Goal: Feedback & Contribution: Submit feedback/report problem

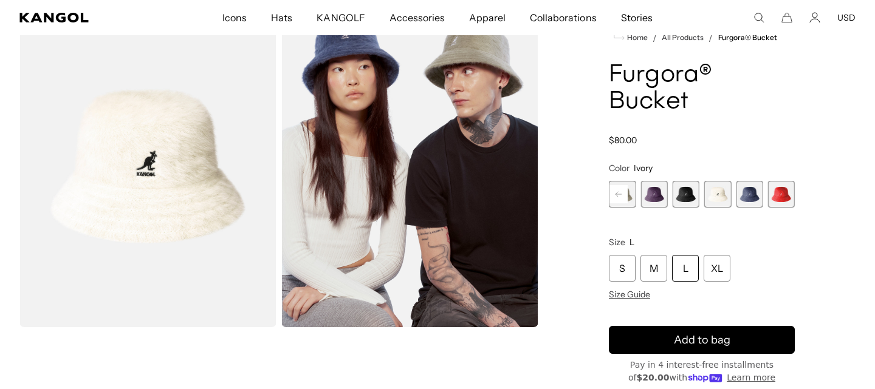
scroll to position [0, 250]
click at [686, 196] on span "7 of 10" at bounding box center [685, 194] width 27 height 27
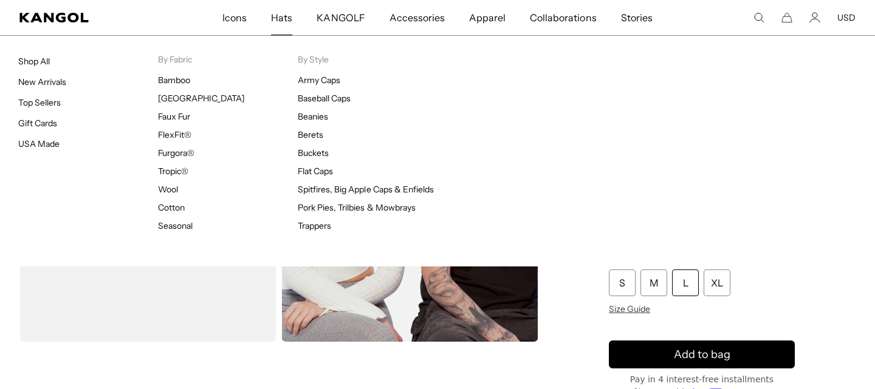
click at [288, 24] on span "Hats" at bounding box center [281, 17] width 21 height 35
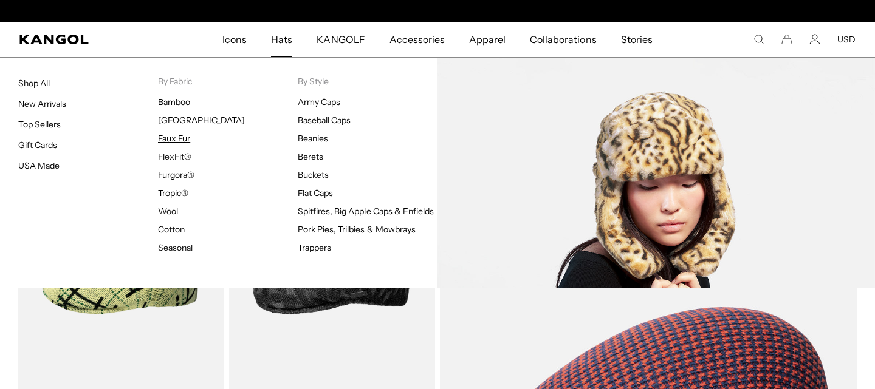
click at [177, 140] on link "Faux Fur" at bounding box center [174, 138] width 32 height 11
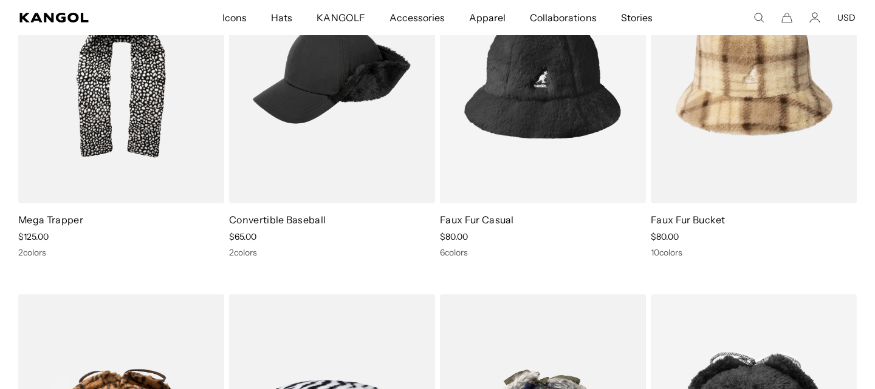
click at [816, 18] on icon "Account" at bounding box center [814, 17] width 11 height 11
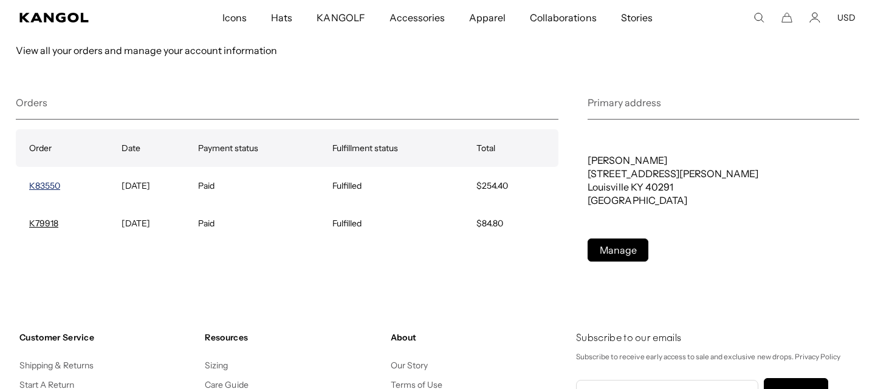
scroll to position [0, 250]
click at [46, 183] on link "K83550" at bounding box center [44, 185] width 31 height 11
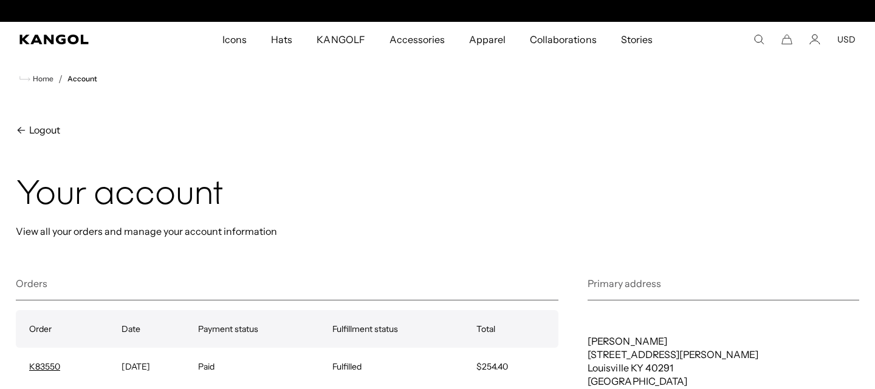
scroll to position [0, 250]
click at [759, 39] on icon "Search here" at bounding box center [758, 39] width 11 height 11
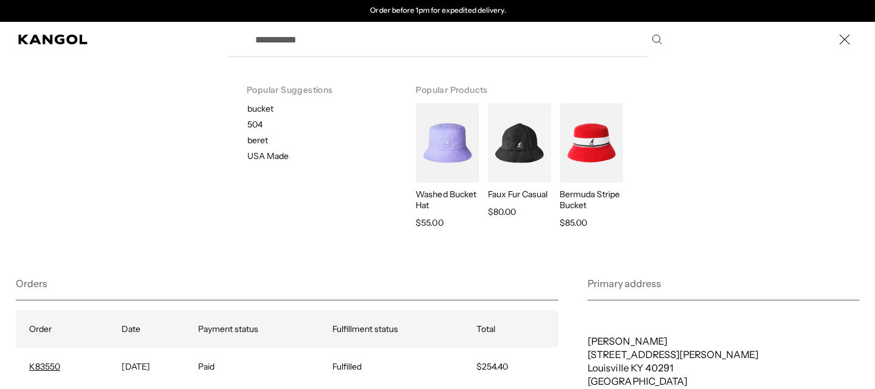
paste input "**********"
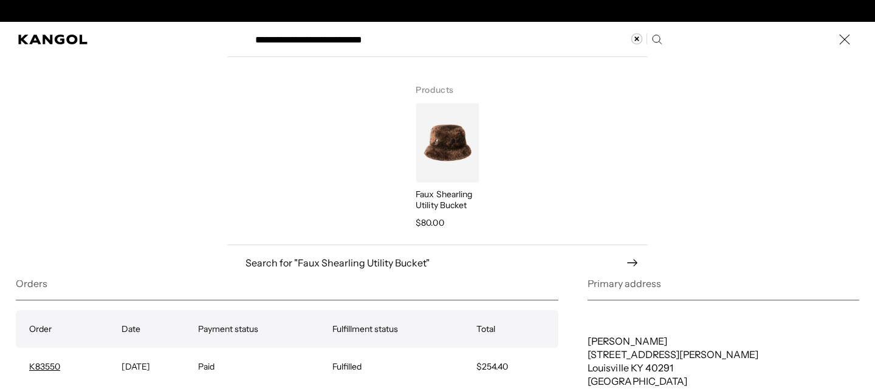
scroll to position [0, 0]
type input "**********"
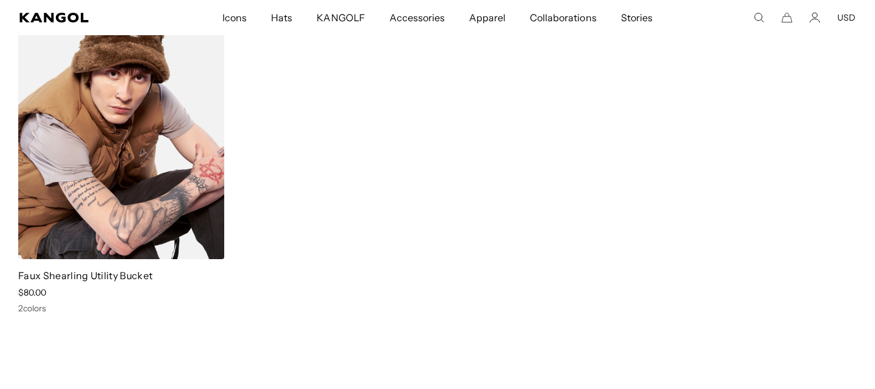
click at [134, 66] on img at bounding box center [121, 130] width 206 height 259
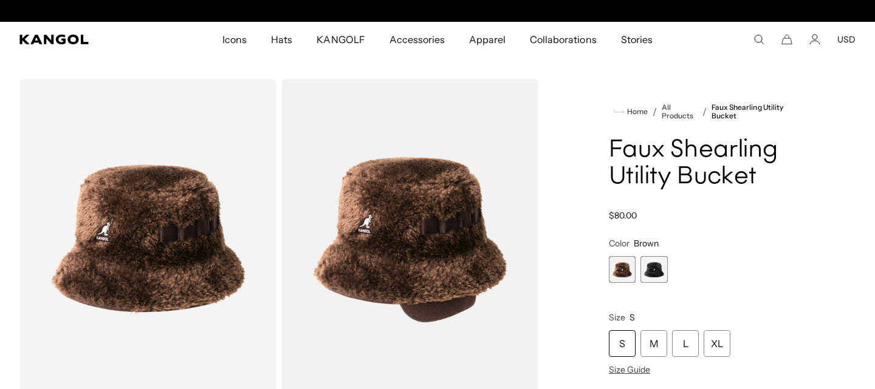
click at [660, 272] on span "2 of 2" at bounding box center [653, 269] width 27 height 27
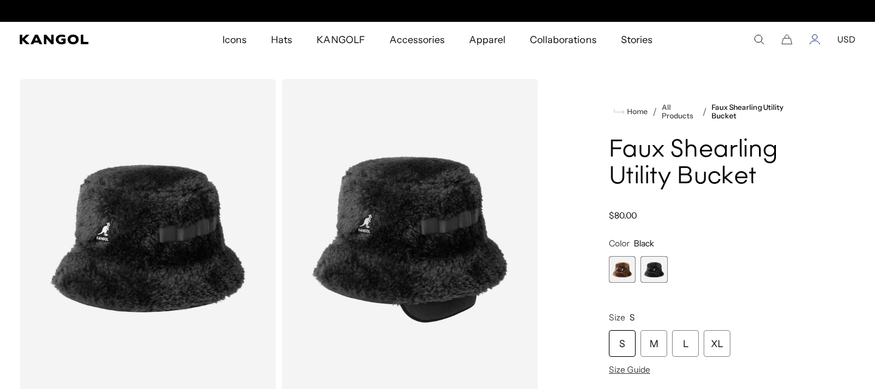
scroll to position [0, 250]
click at [813, 39] on icon "Account" at bounding box center [814, 39] width 11 height 11
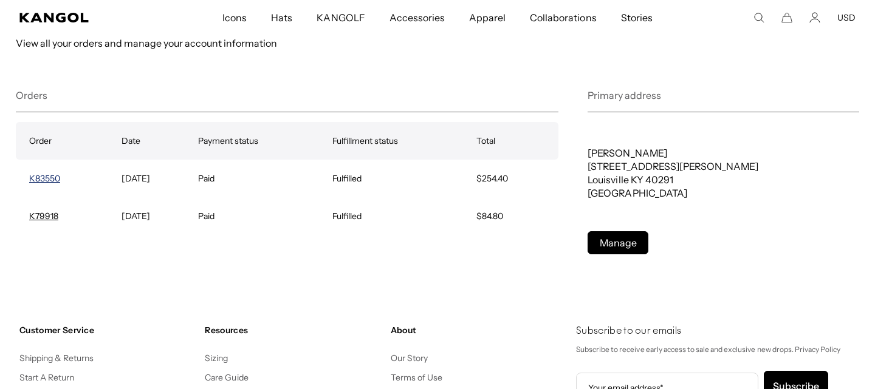
click at [47, 178] on link "K83550" at bounding box center [44, 178] width 31 height 11
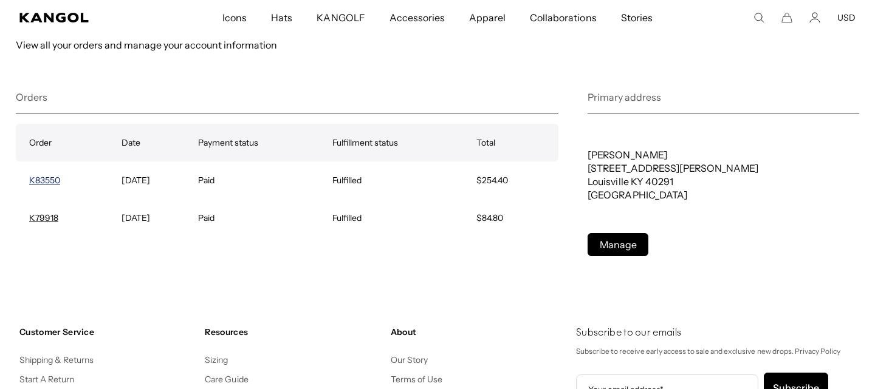
scroll to position [0, 250]
click at [43, 179] on link "K83550" at bounding box center [44, 180] width 31 height 11
click at [758, 18] on icon "Search here" at bounding box center [758, 17] width 11 height 11
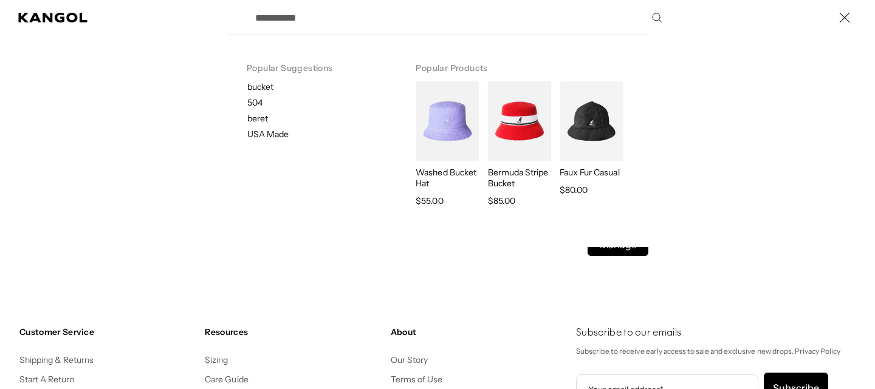
scroll to position [0, 250]
paste input "**********"
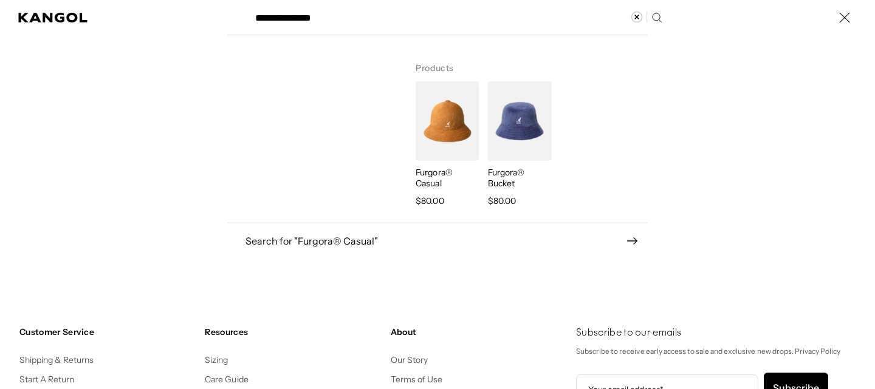
scroll to position [0, 0]
type input "**********"
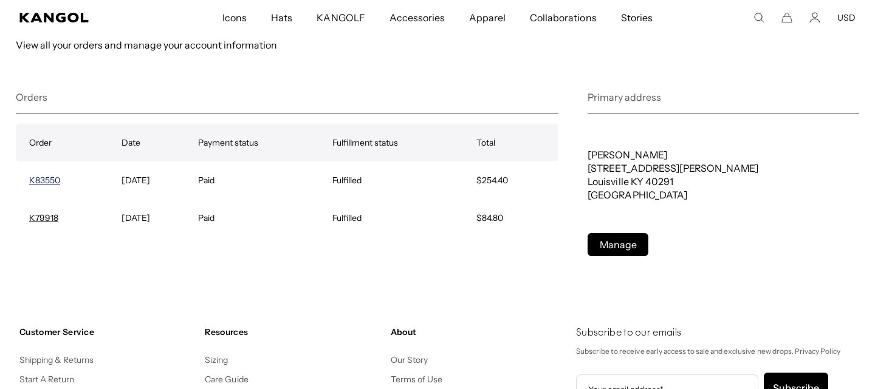
scroll to position [0, 250]
click at [50, 183] on link "K83550" at bounding box center [44, 180] width 31 height 11
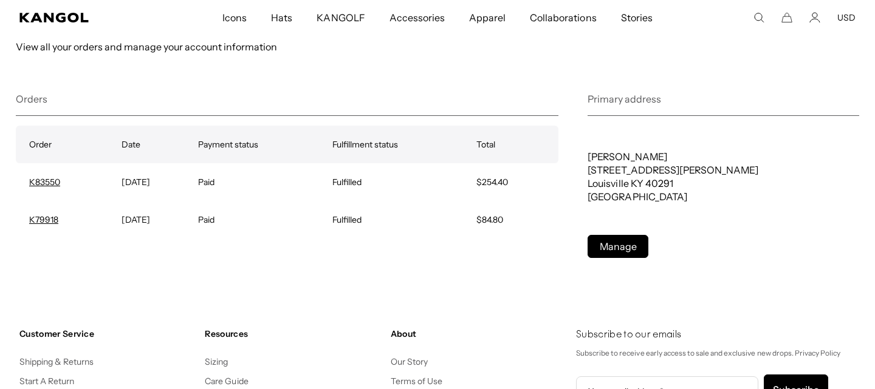
click at [758, 19] on icon "Search here" at bounding box center [758, 17] width 11 height 11
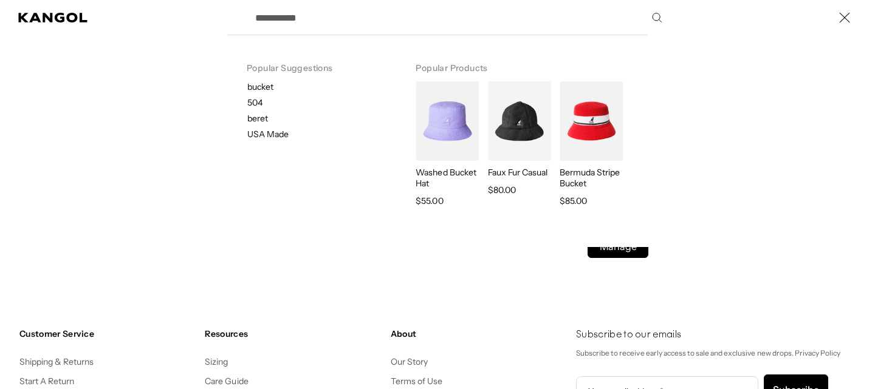
scroll to position [0, 250]
click at [846, 18] on icon "Close" at bounding box center [844, 18] width 12 height 12
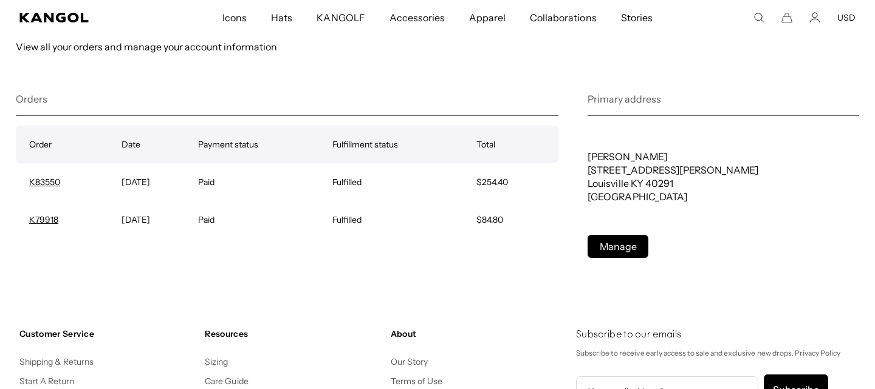
scroll to position [0, 0]
click at [46, 216] on link "K79918" at bounding box center [43, 219] width 29 height 11
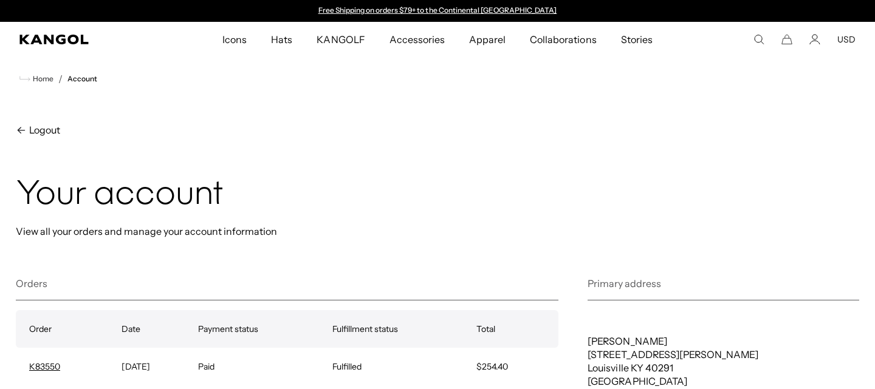
click at [758, 42] on use "Search here" at bounding box center [758, 39] width 9 height 9
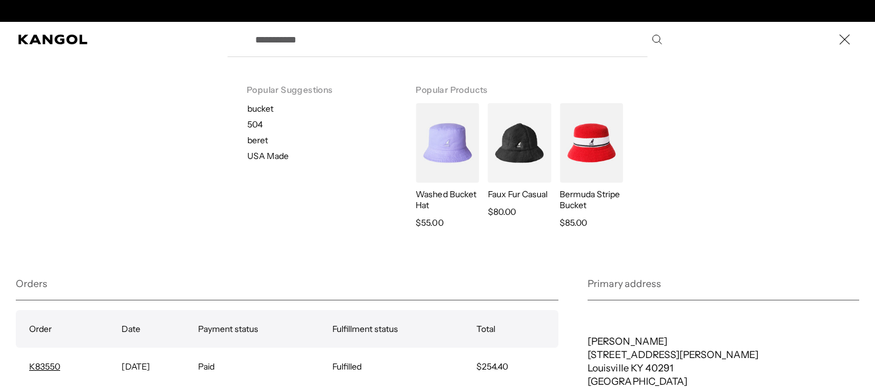
scroll to position [0, 250]
paste input "**********"
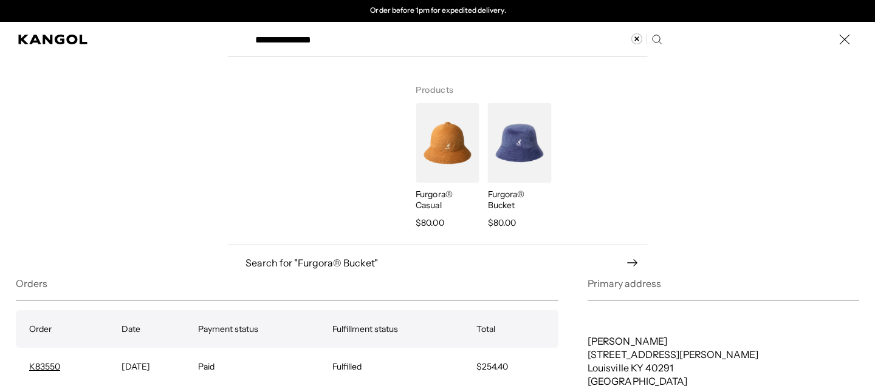
type input "**********"
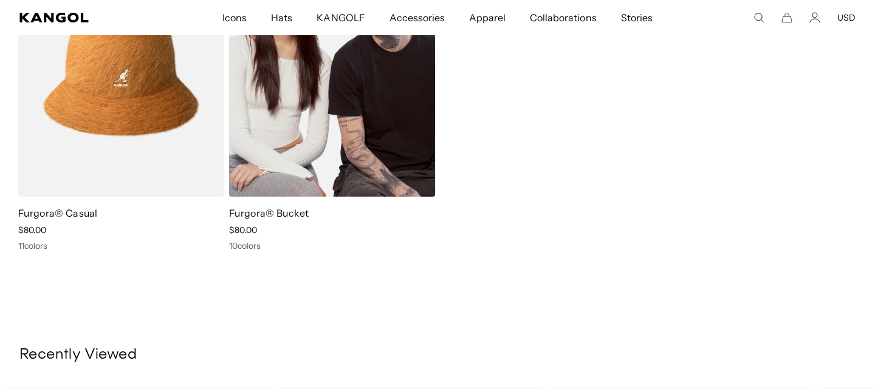
scroll to position [0, 250]
click at [331, 82] on img at bounding box center [332, 67] width 206 height 259
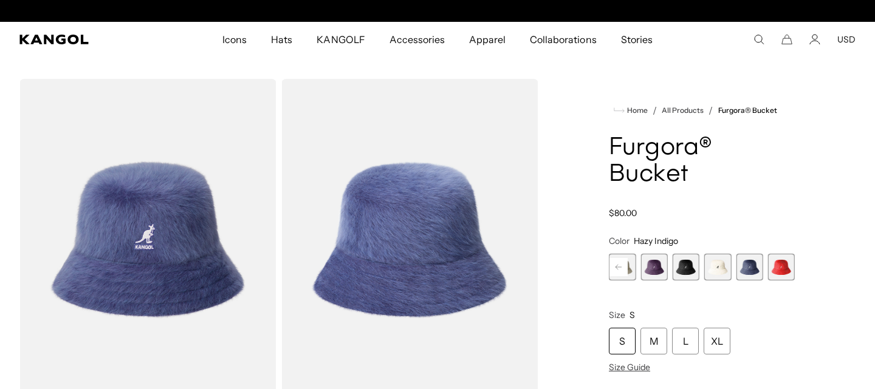
scroll to position [0, 250]
click at [687, 273] on span "7 of 10" at bounding box center [685, 267] width 27 height 27
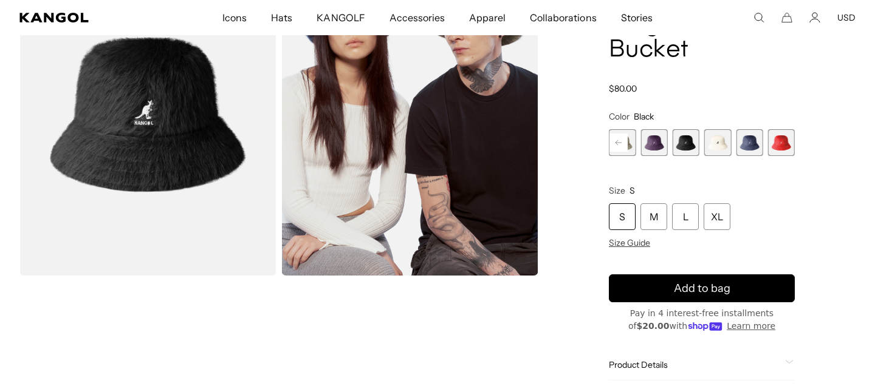
click at [736, 138] on span "9 of 10" at bounding box center [748, 142] width 27 height 27
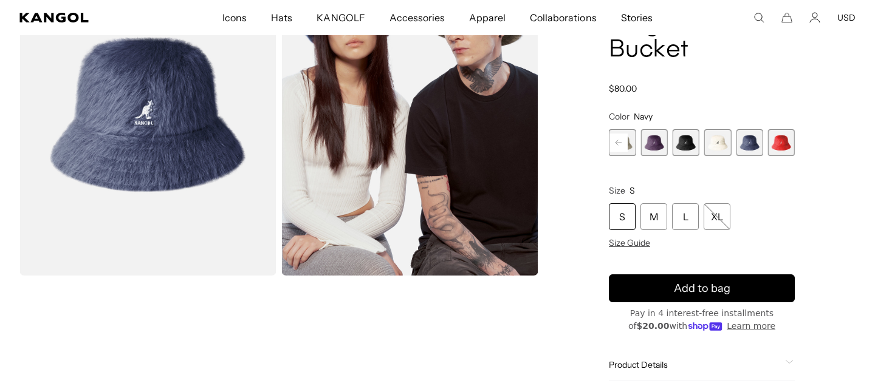
scroll to position [0, 250]
click at [717, 142] on span "8 of 10" at bounding box center [717, 142] width 27 height 27
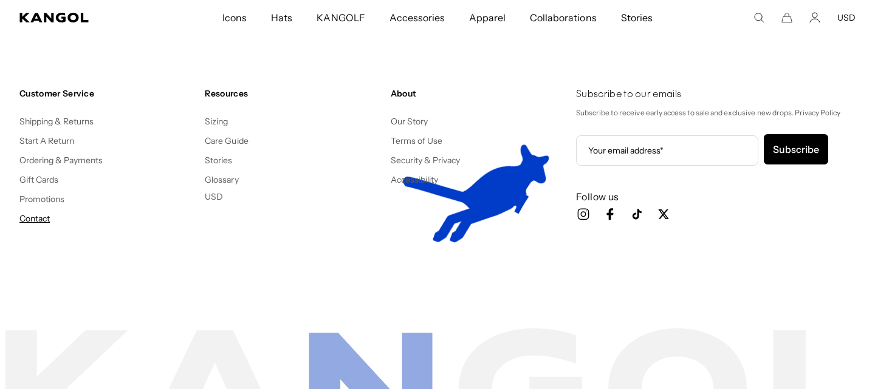
scroll to position [0, 250]
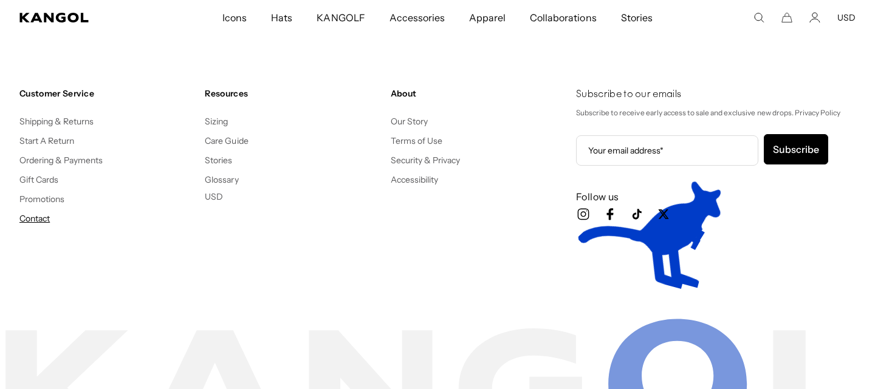
click at [29, 219] on link "Contact" at bounding box center [34, 218] width 30 height 11
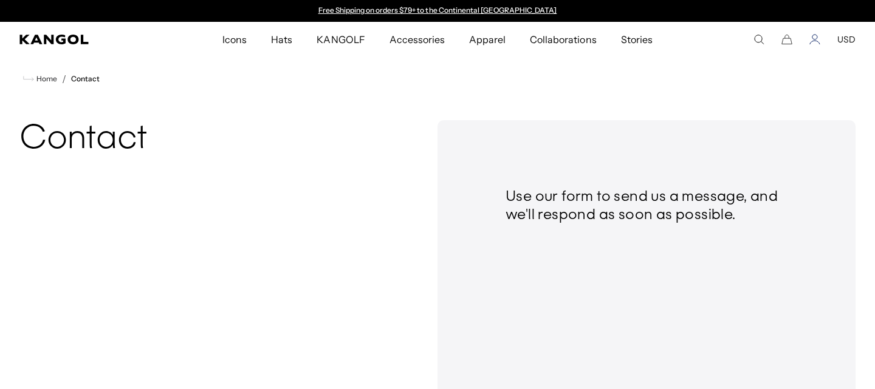
click at [815, 41] on icon "Account" at bounding box center [814, 39] width 11 height 11
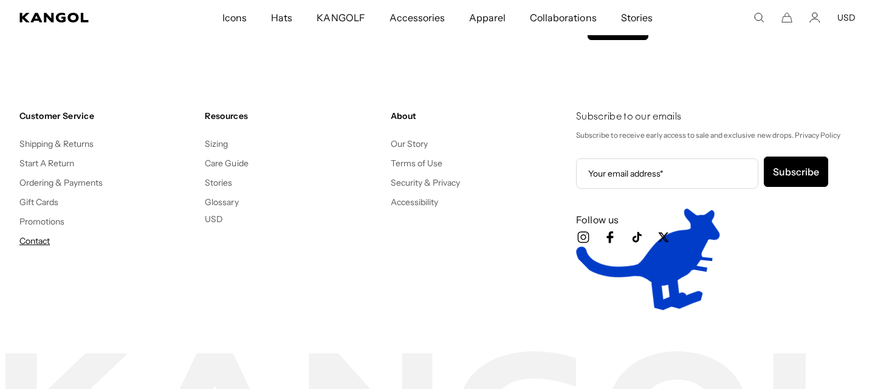
click at [41, 242] on link "Contact" at bounding box center [34, 241] width 30 height 11
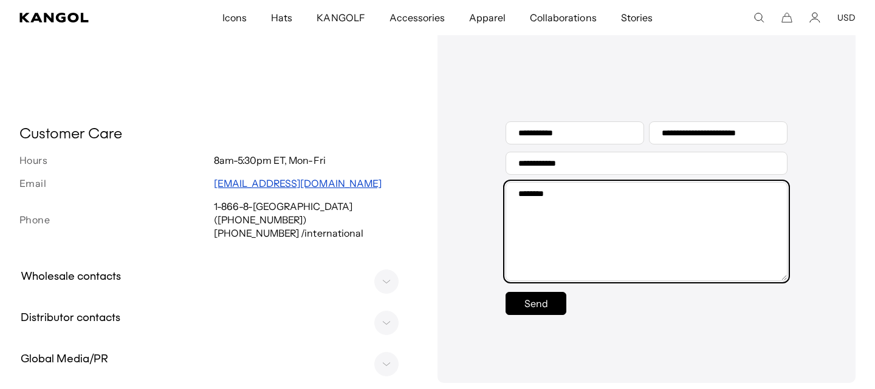
click at [551, 197] on textarea "Message" at bounding box center [646, 231] width 282 height 99
type textarea "*"
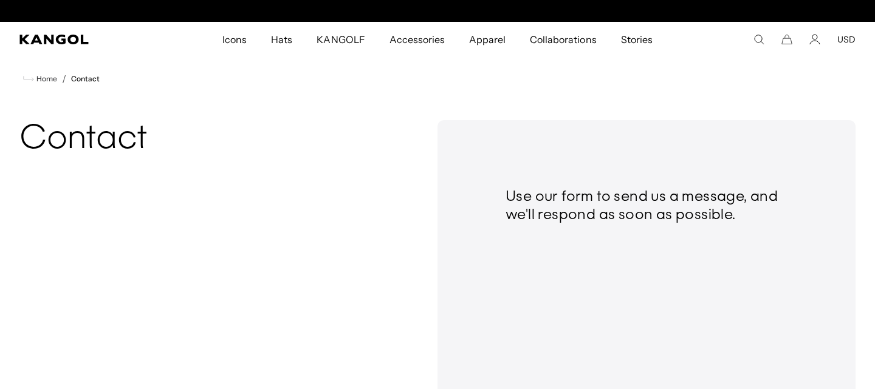
scroll to position [0, 250]
click at [810, 45] on comp-header "Icons Icons Buckets & Casuals Berets 504s & 507s" at bounding box center [437, 39] width 875 height 35
click at [817, 39] on icon "Account" at bounding box center [814, 39] width 11 height 11
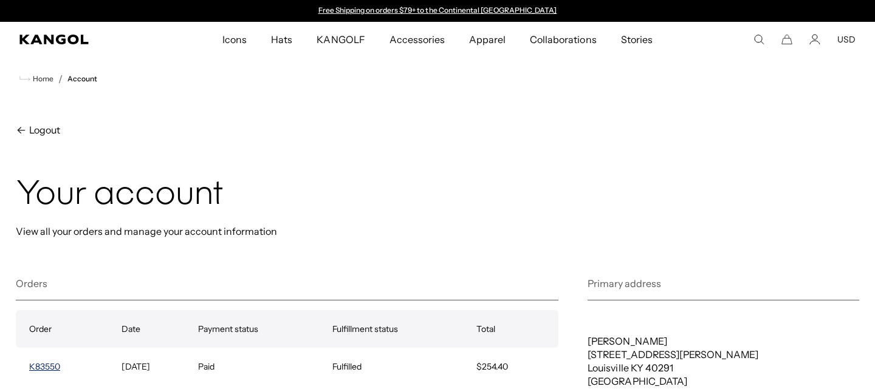
click at [47, 363] on link "K83550" at bounding box center [44, 366] width 31 height 11
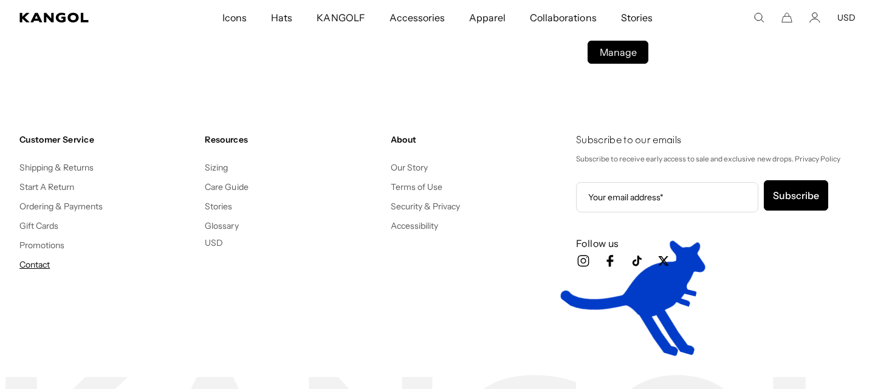
click at [35, 264] on link "Contact" at bounding box center [34, 264] width 30 height 11
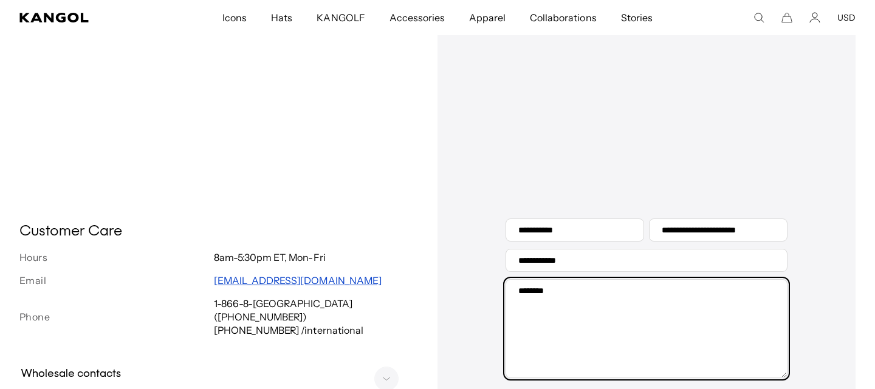
click at [572, 287] on textarea "Message" at bounding box center [646, 328] width 282 height 99
paste textarea "**********"
click at [596, 293] on textarea "**********" at bounding box center [646, 328] width 282 height 99
click at [617, 302] on textarea "**********" at bounding box center [646, 328] width 282 height 99
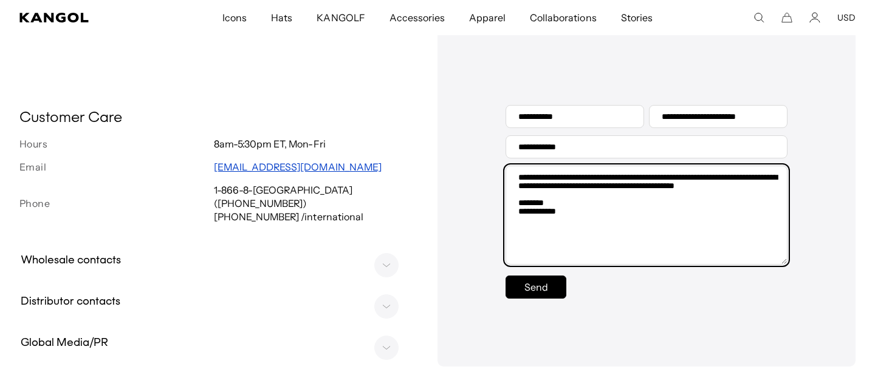
scroll to position [0, 0]
type textarea "**********"
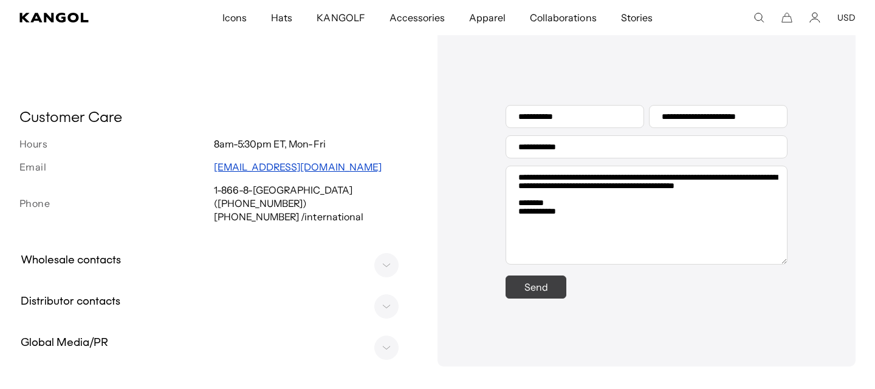
click at [539, 296] on button "Send" at bounding box center [535, 287] width 61 height 23
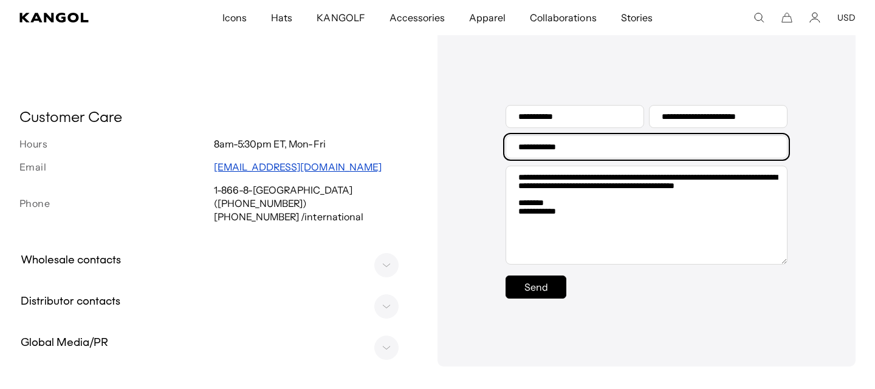
click at [587, 142] on input "**********" at bounding box center [646, 146] width 282 height 23
type input "*"
type input "**********"
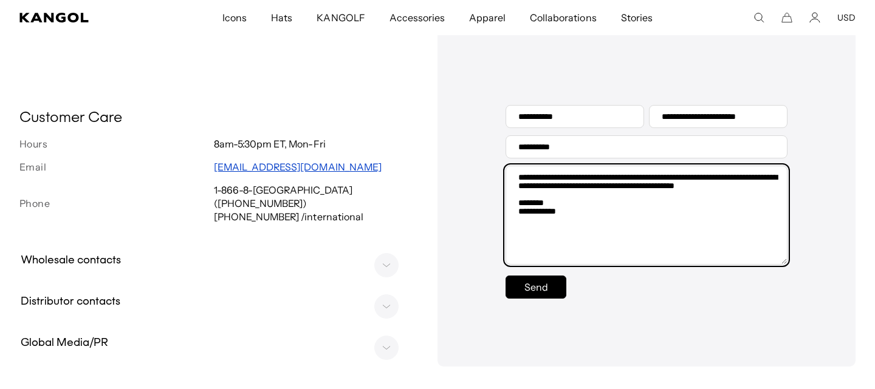
click at [626, 259] on textarea "**********" at bounding box center [646, 215] width 282 height 99
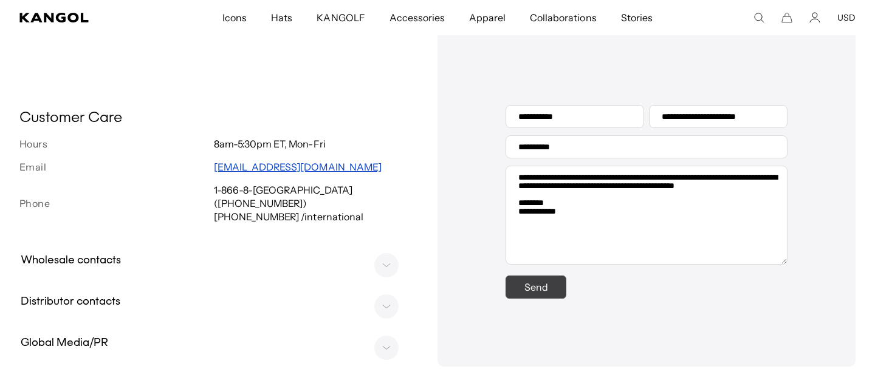
click at [534, 290] on button "Send" at bounding box center [535, 287] width 61 height 23
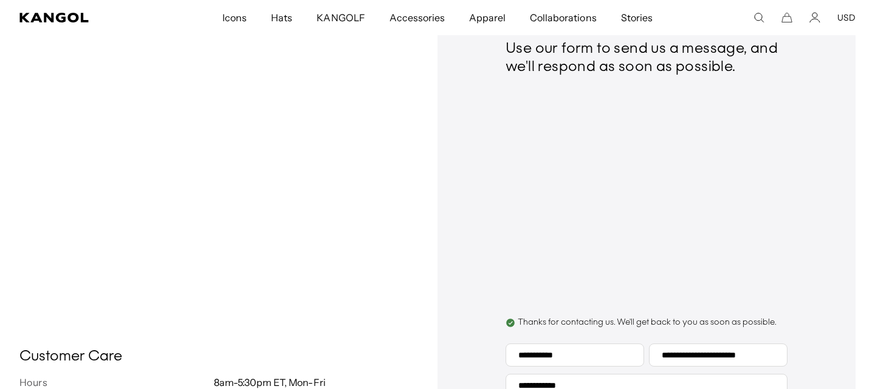
scroll to position [0, 250]
